Goal: Go to known website: Access a specific website the user already knows

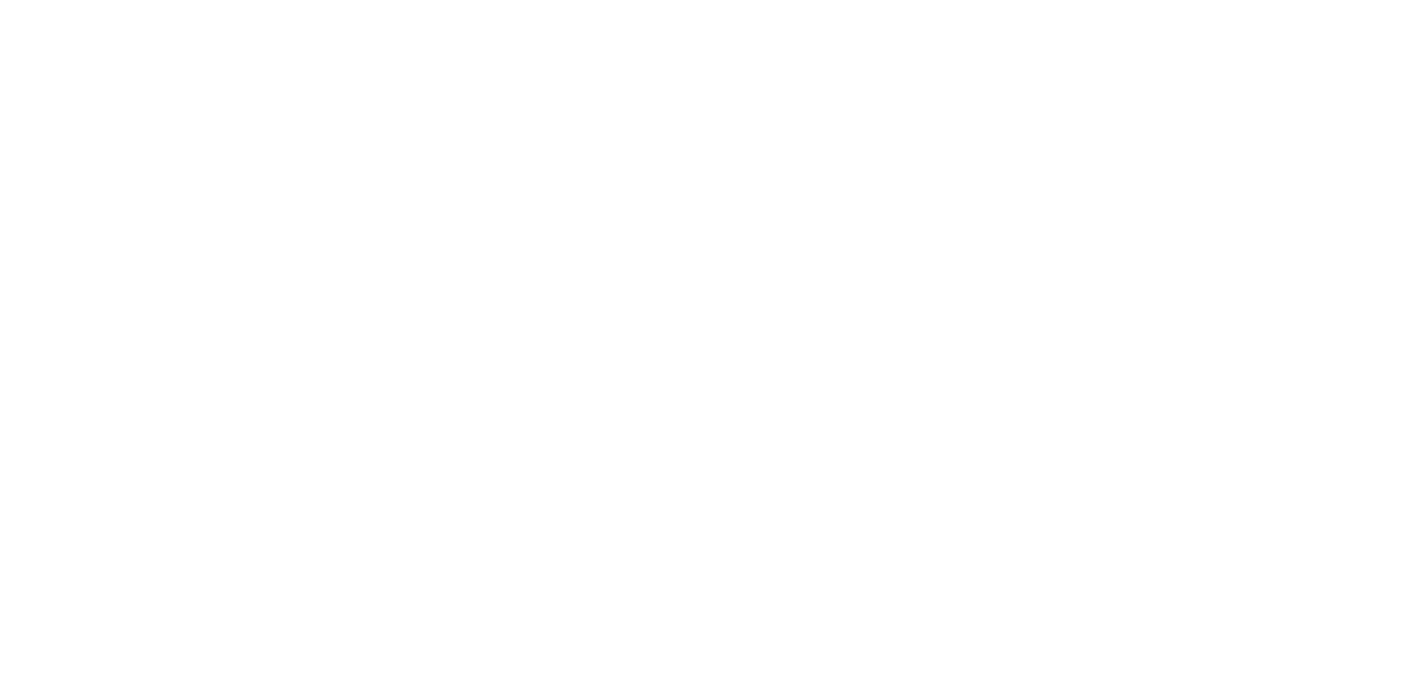
click at [1122, 446] on main at bounding box center [710, 343] width 1421 height 687
